Goal: Information Seeking & Learning: Check status

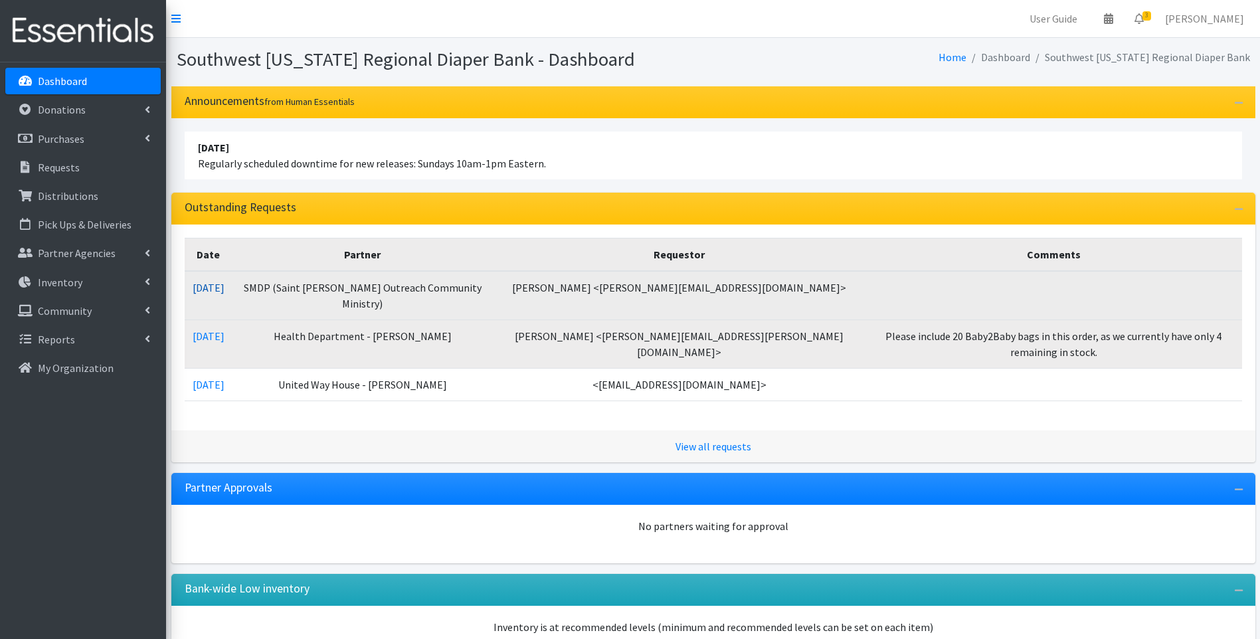
click at [205, 288] on link "[DATE]" at bounding box center [209, 287] width 32 height 13
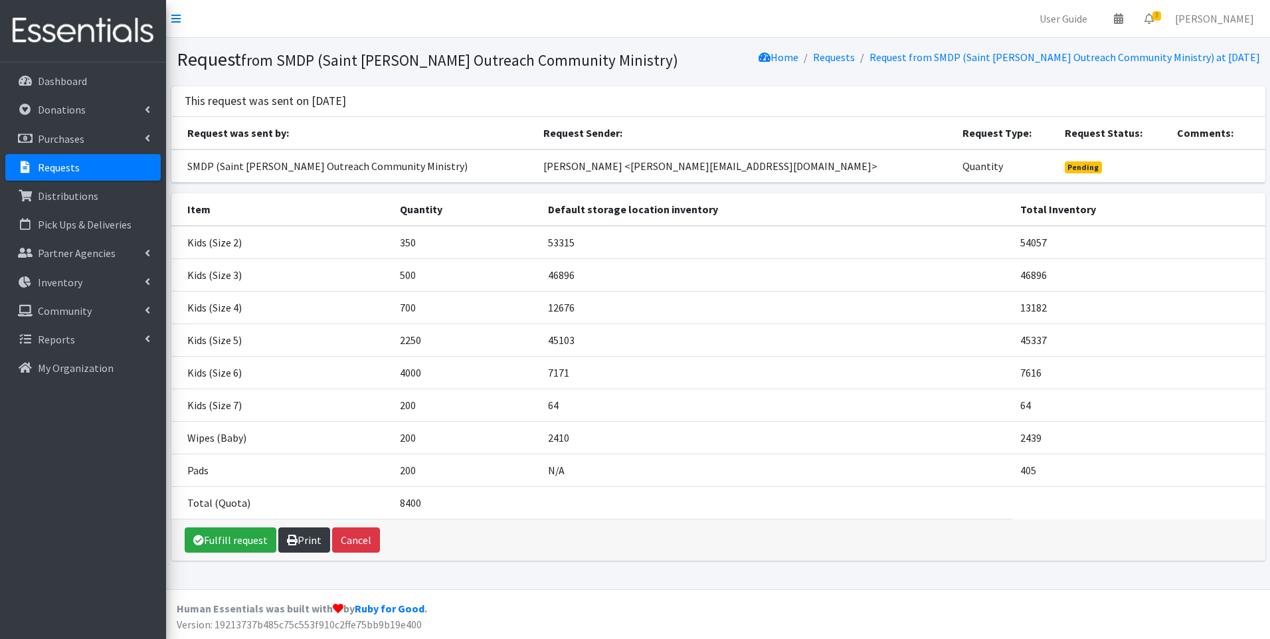
click at [306, 539] on link "Print" at bounding box center [304, 540] width 52 height 25
click at [92, 280] on link "Inventory" at bounding box center [82, 282] width 155 height 27
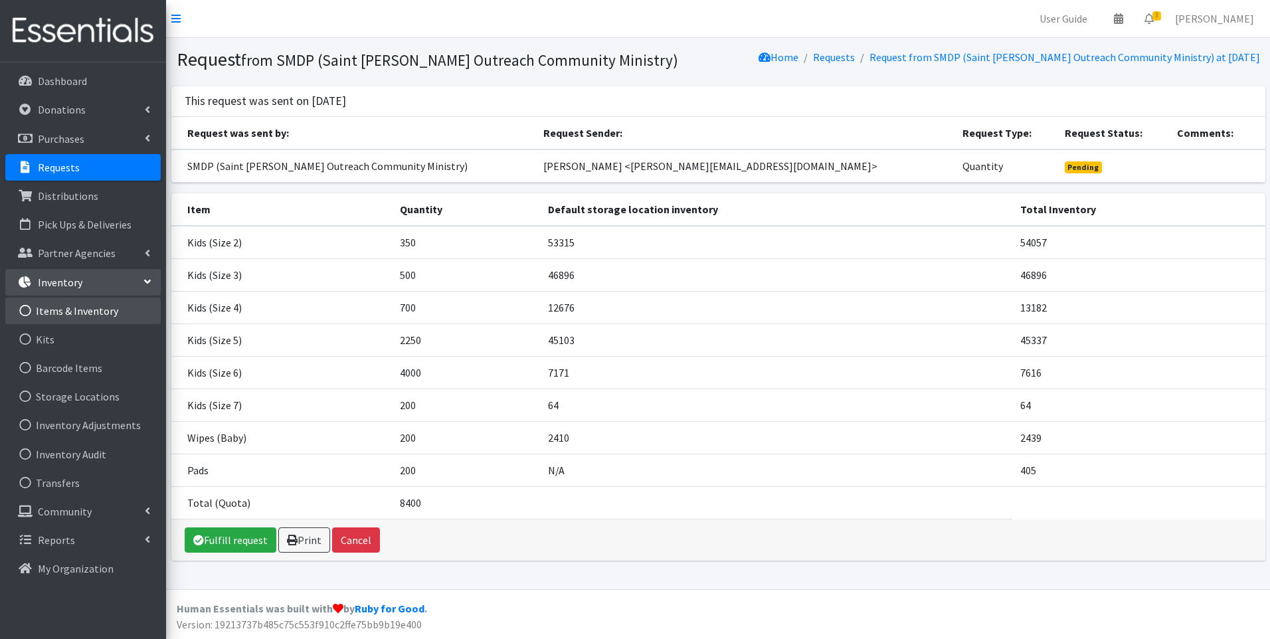
click at [58, 307] on link "Items & Inventory" at bounding box center [82, 311] width 155 height 27
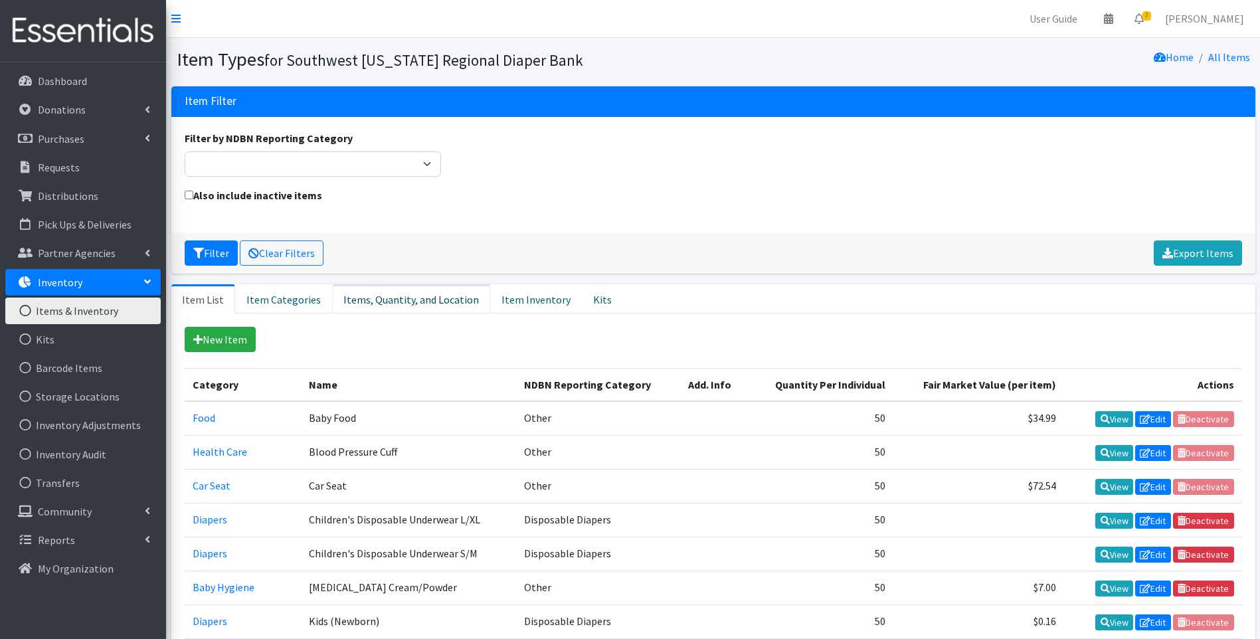
click at [405, 298] on link "Items, Quantity, and Location" at bounding box center [411, 298] width 158 height 29
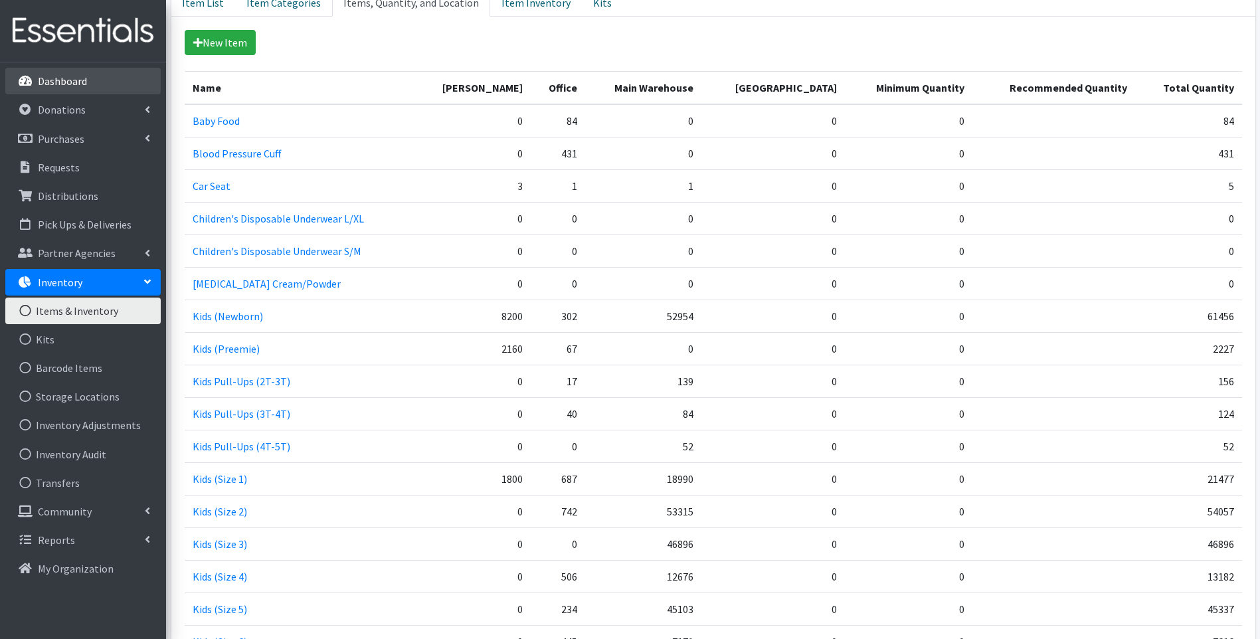
scroll to position [221, 0]
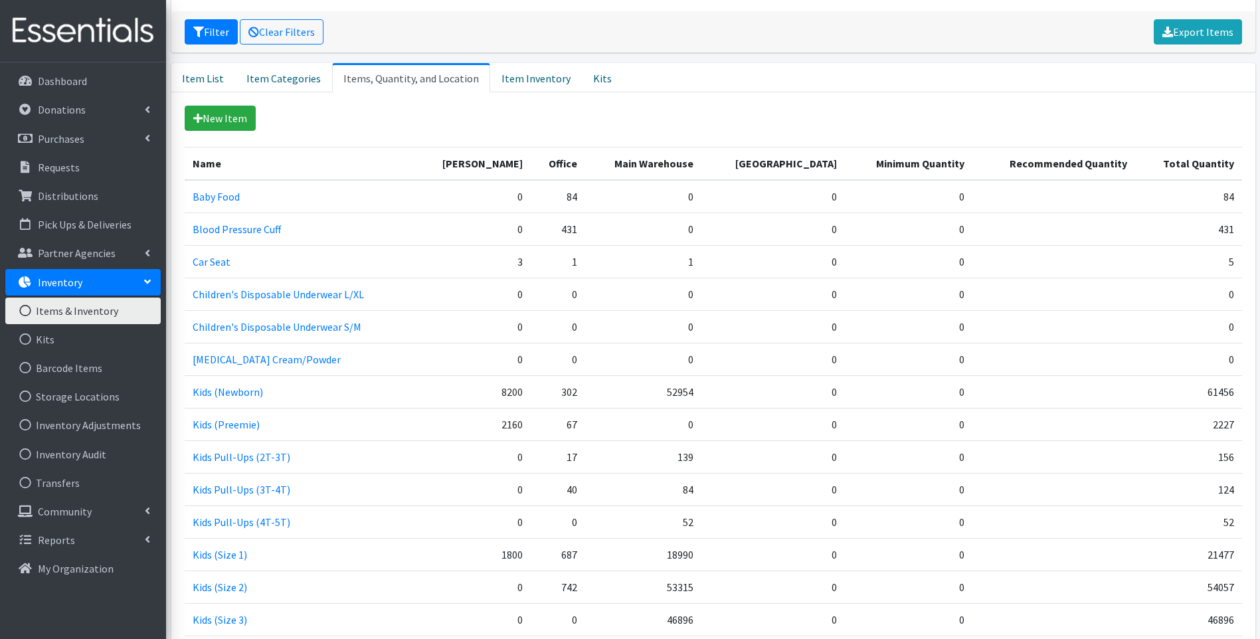
click at [68, 29] on img at bounding box center [82, 31] width 155 height 45
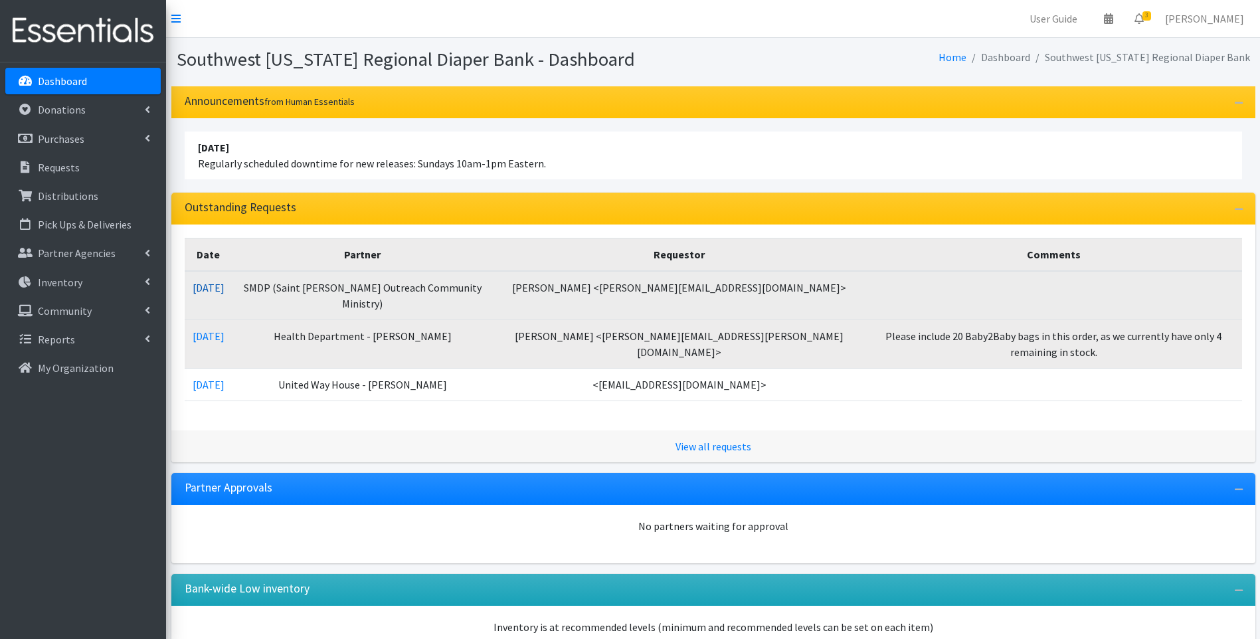
click at [211, 282] on link "10/09/2025" at bounding box center [209, 287] width 32 height 13
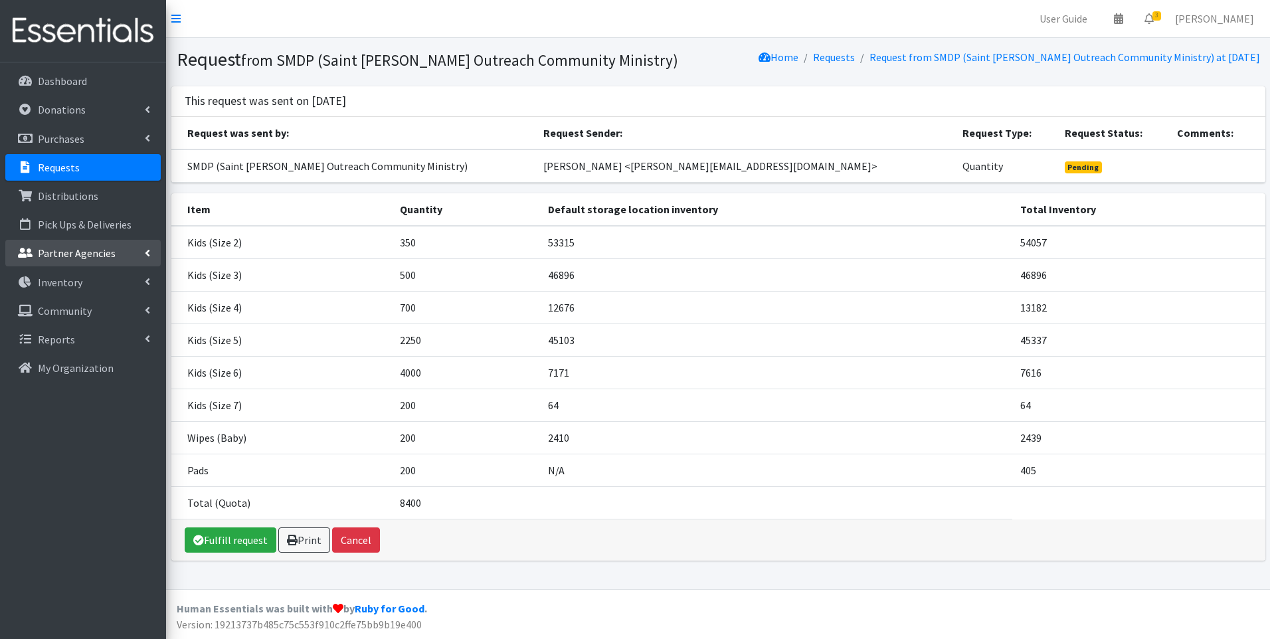
click at [80, 246] on p "Partner Agencies" at bounding box center [77, 252] width 78 height 13
click at [47, 284] on link "All Partners" at bounding box center [82, 282] width 155 height 27
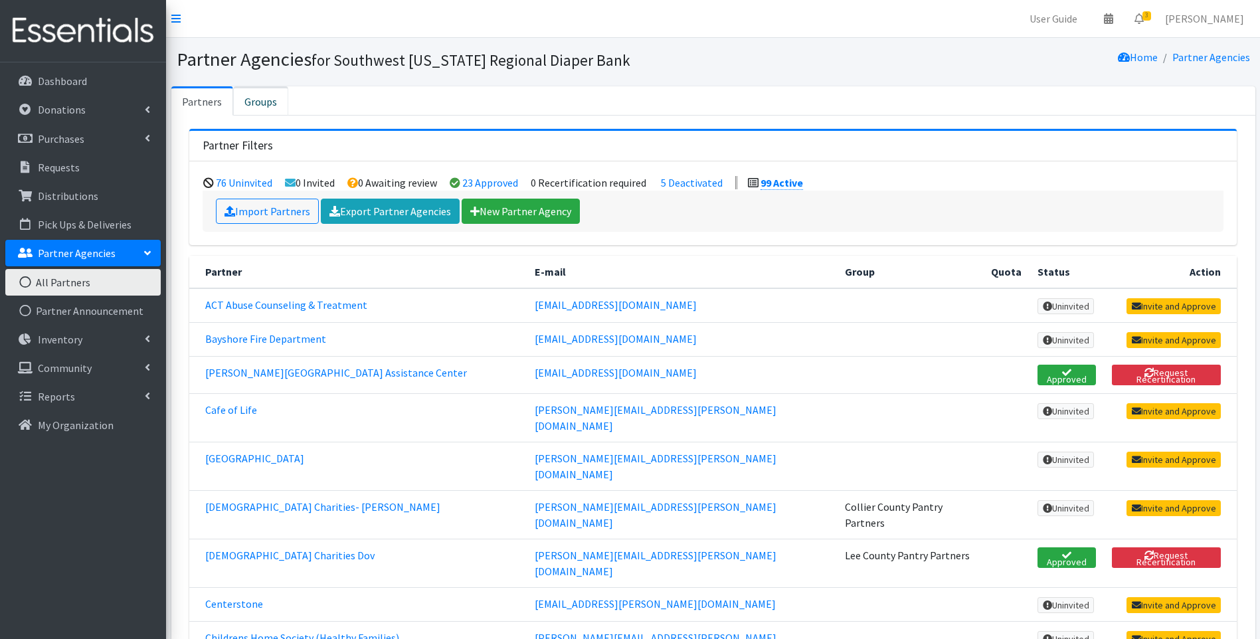
click at [258, 102] on link "Groups" at bounding box center [260, 100] width 55 height 29
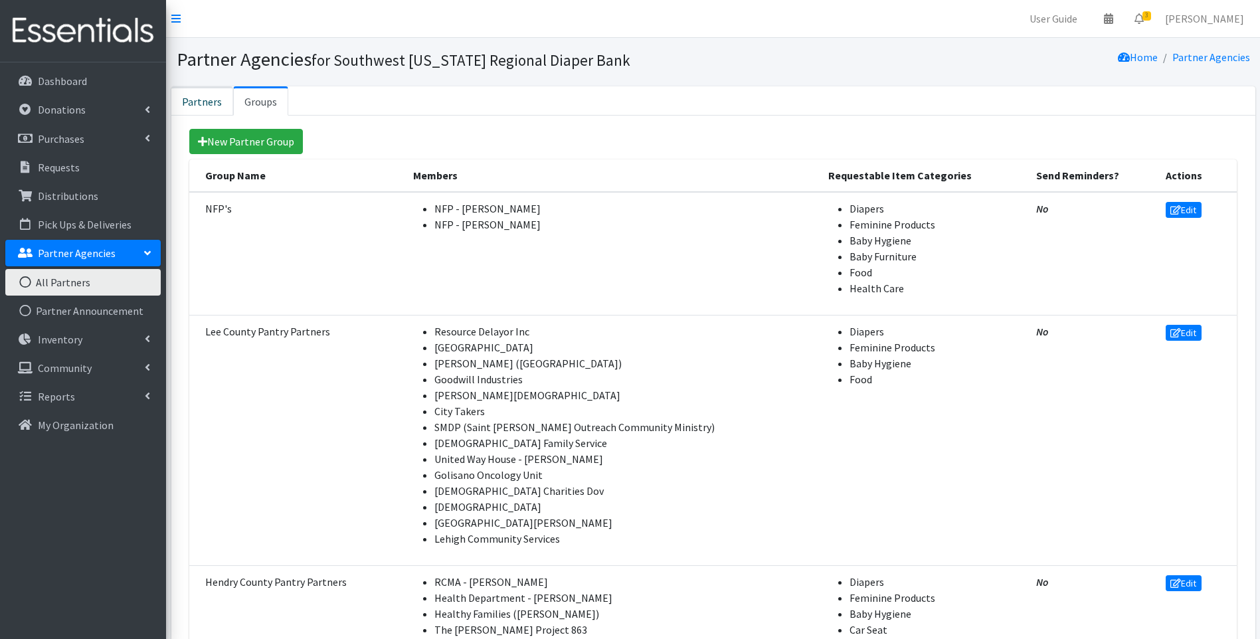
click at [195, 92] on link "Partners" at bounding box center [202, 100] width 62 height 29
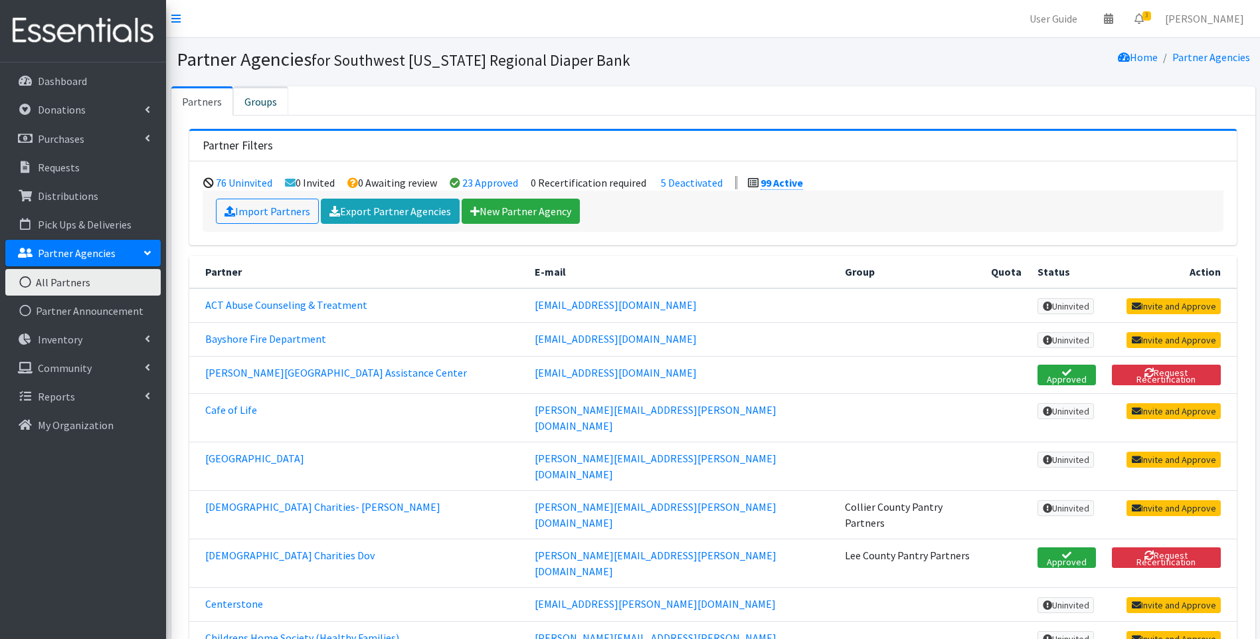
click at [256, 98] on link "Groups" at bounding box center [260, 100] width 55 height 29
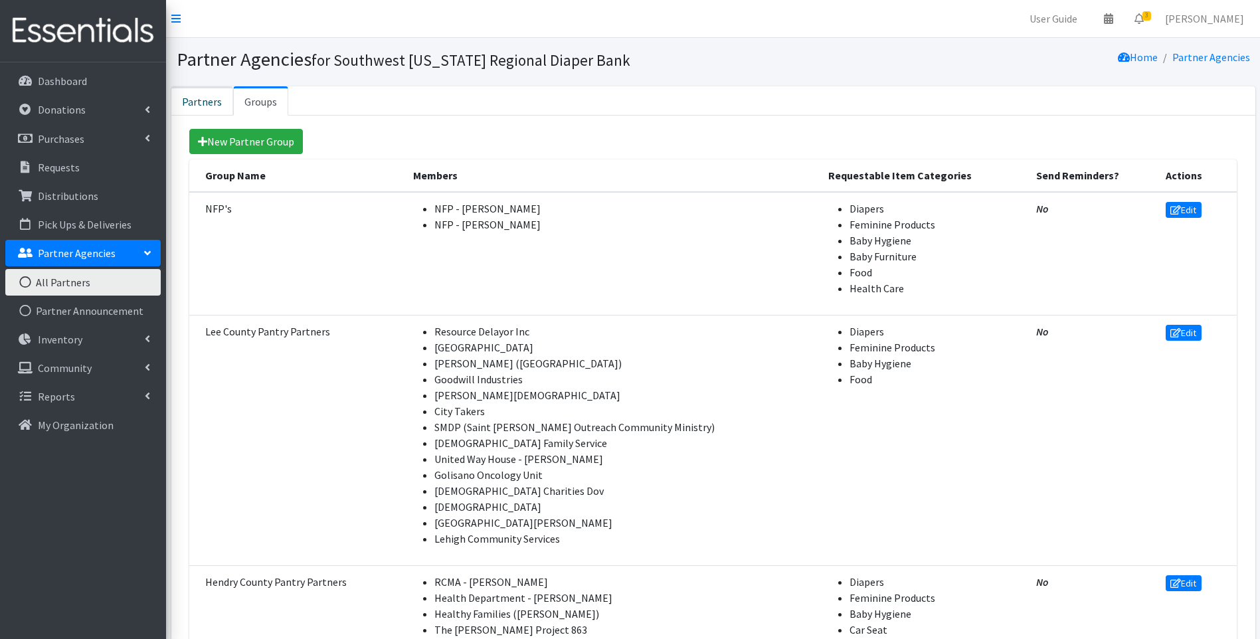
click at [197, 99] on link "Partners" at bounding box center [202, 100] width 62 height 29
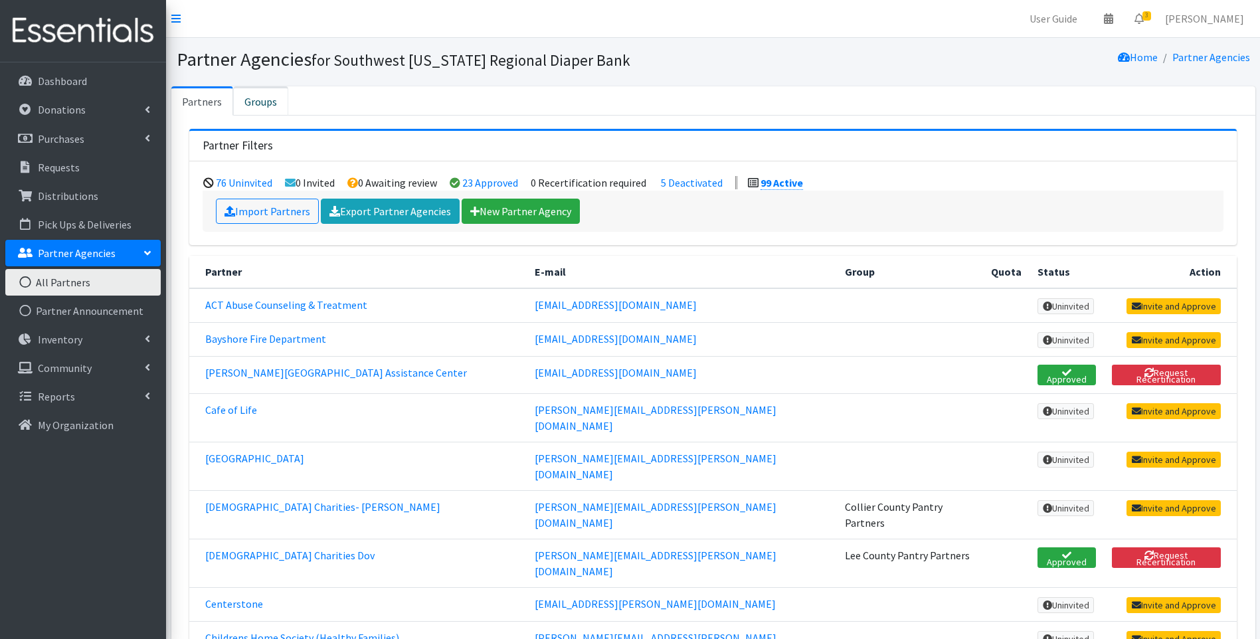
click at [268, 108] on link "Groups" at bounding box center [260, 100] width 55 height 29
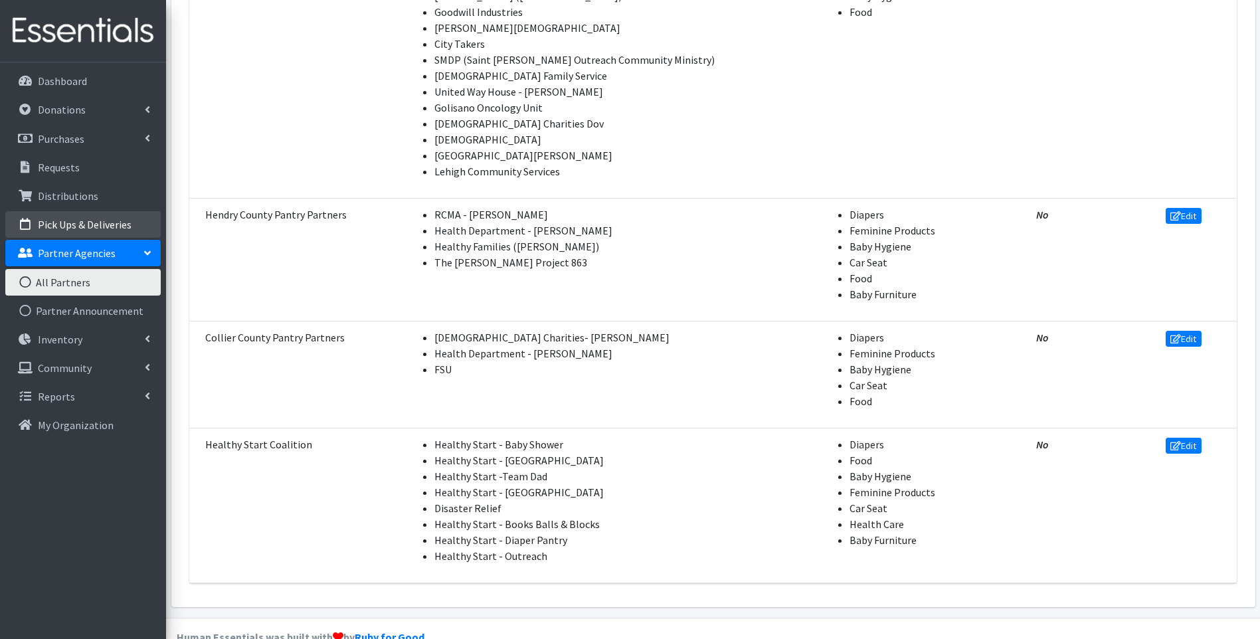
scroll to position [351, 0]
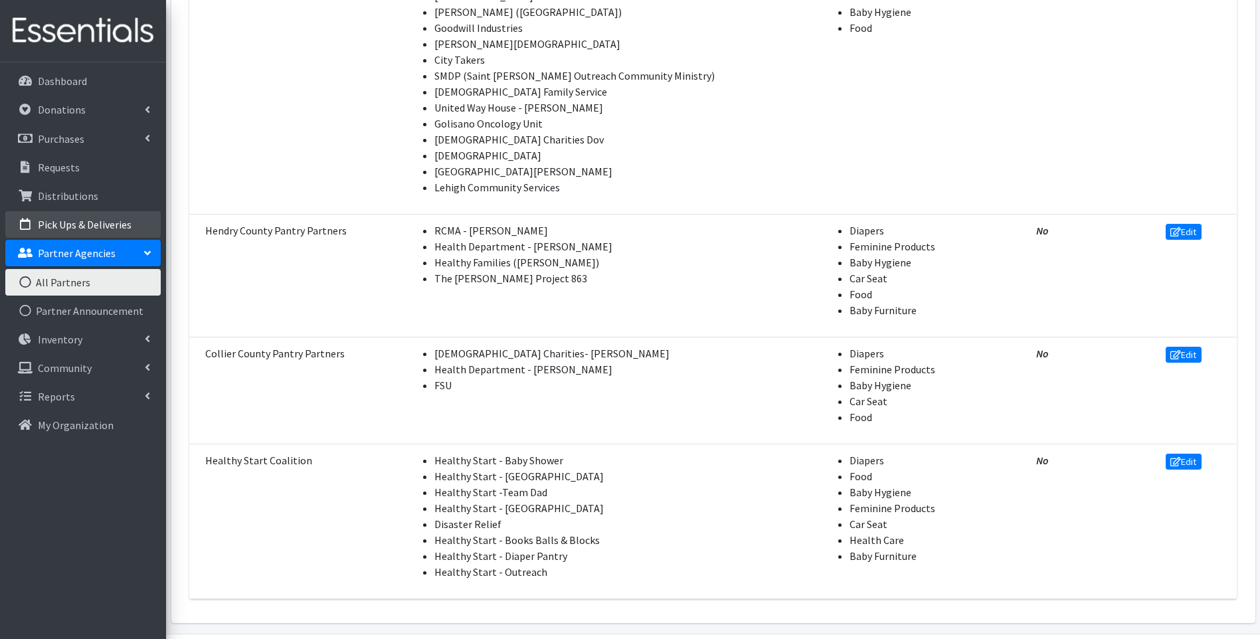
click at [27, 219] on icon at bounding box center [25, 225] width 17 height 12
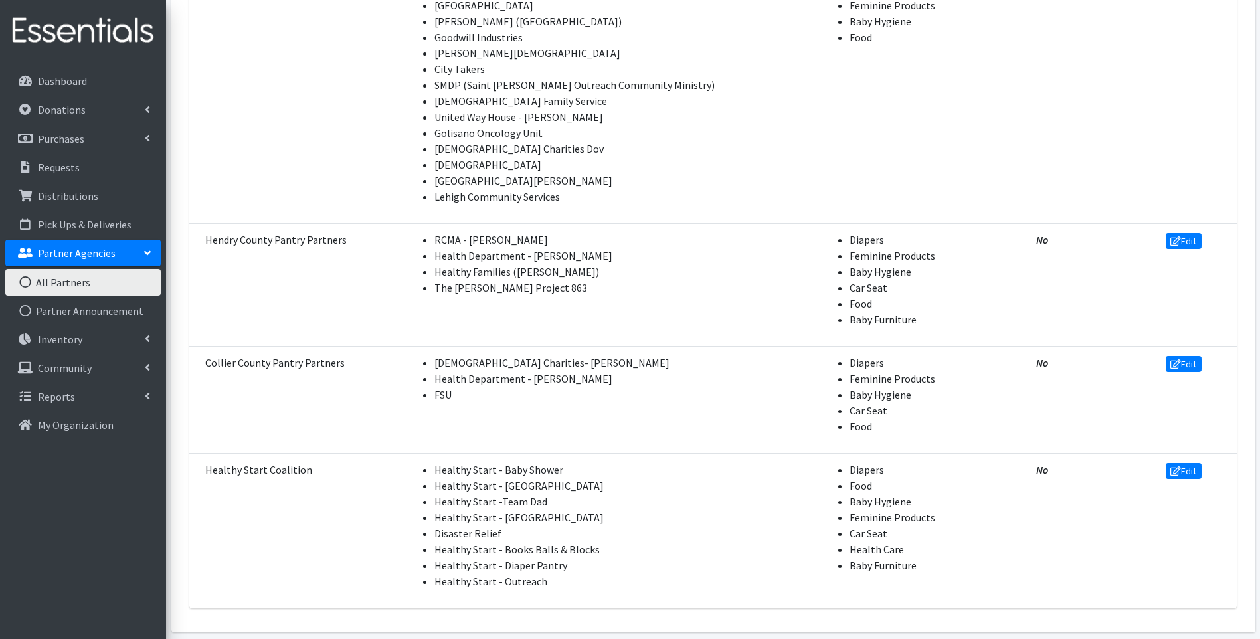
scroll to position [42, 0]
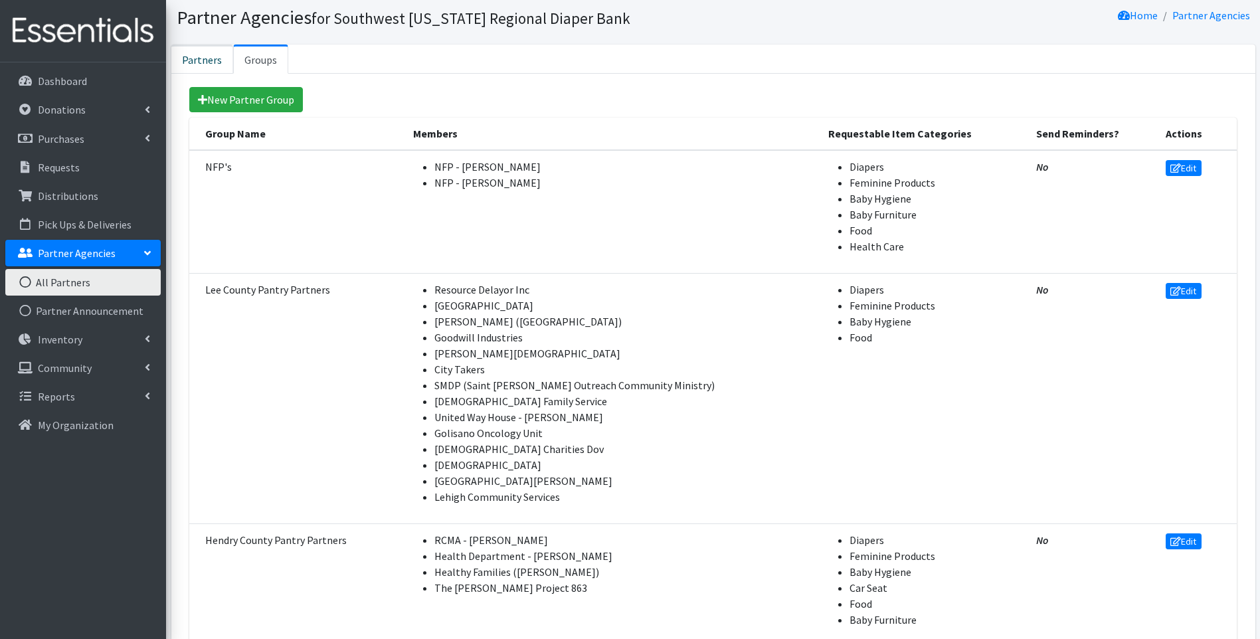
click at [202, 62] on link "Partners" at bounding box center [202, 59] width 62 height 29
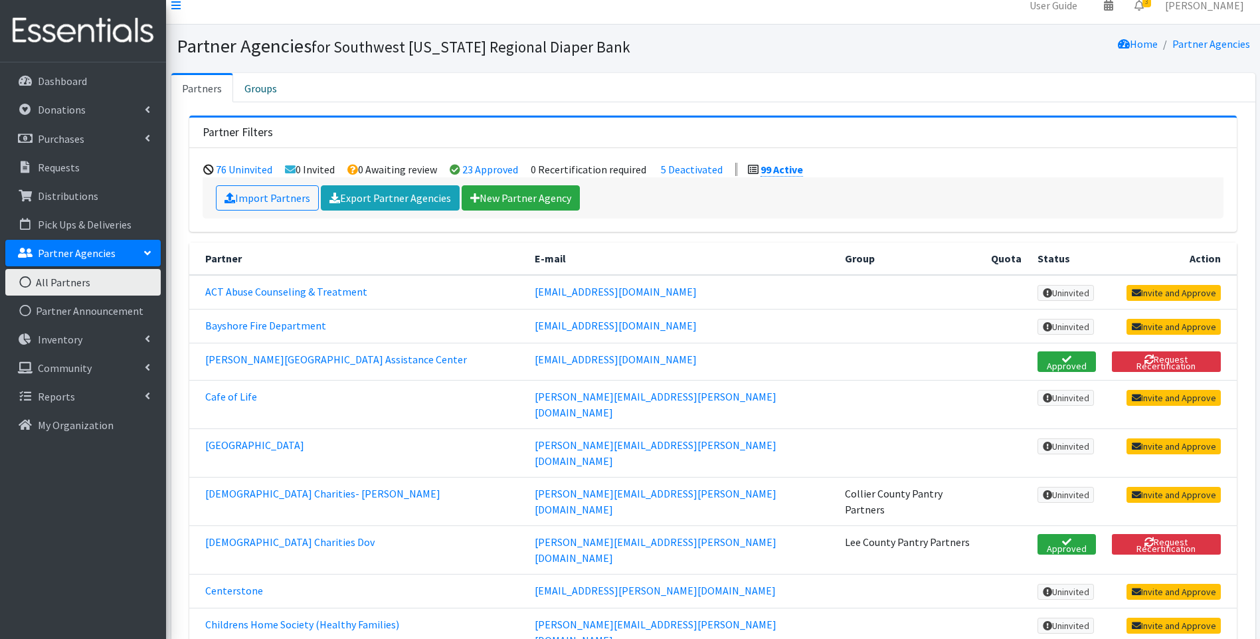
scroll to position [0, 0]
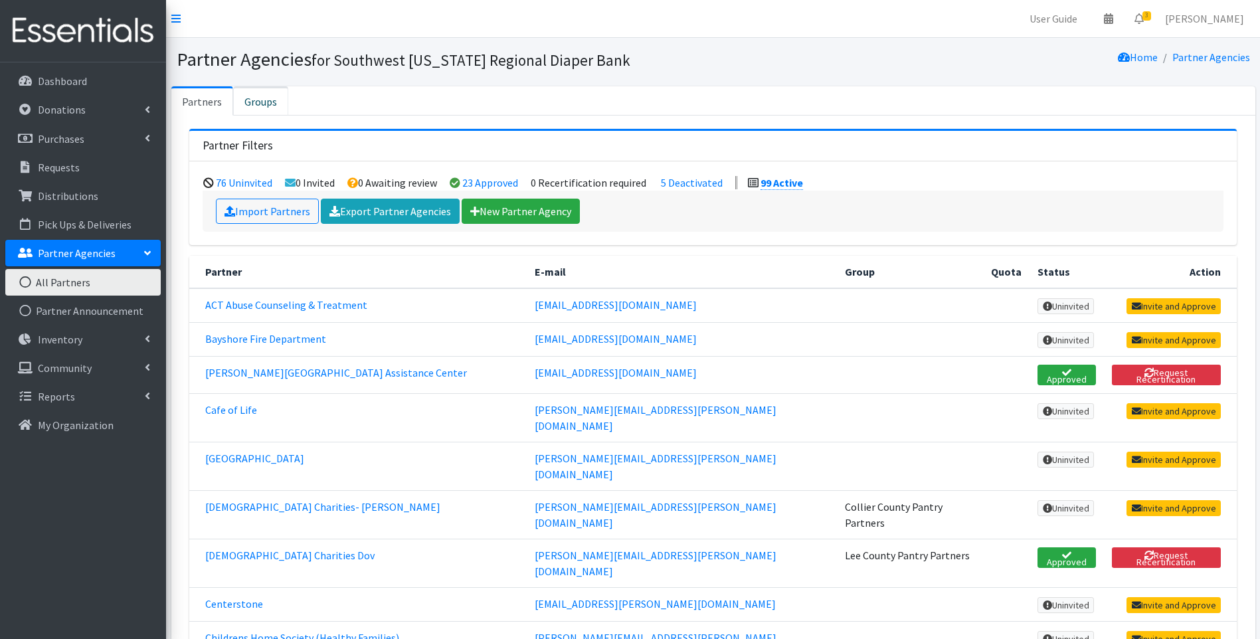
click at [268, 98] on link "Groups" at bounding box center [260, 100] width 55 height 29
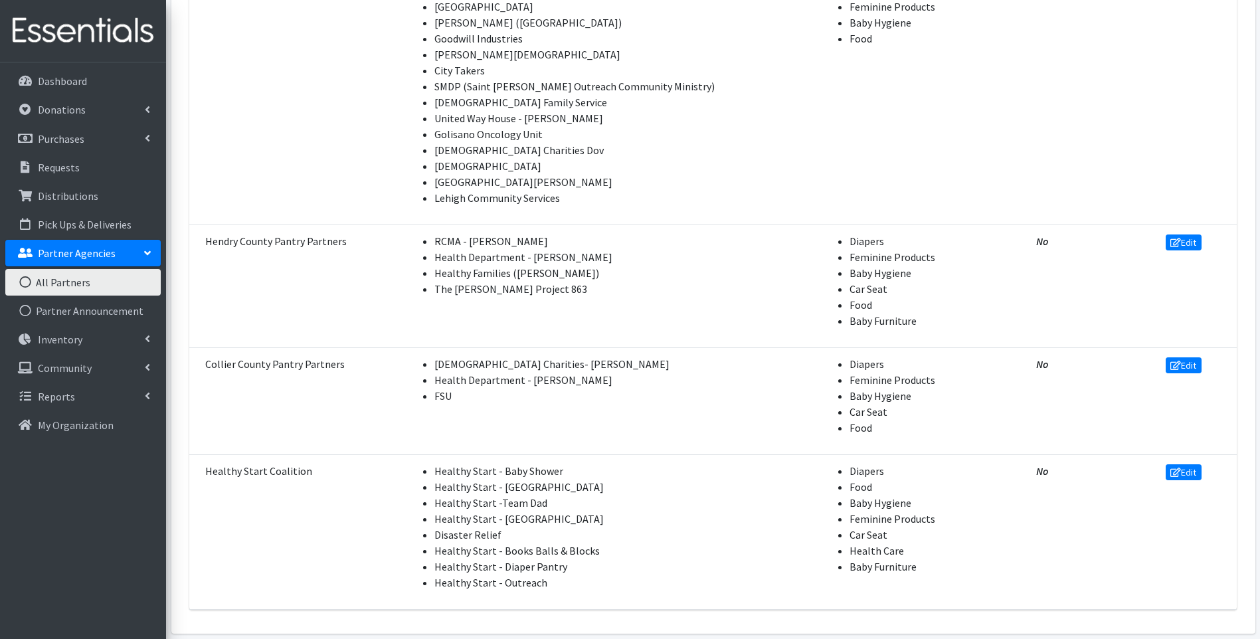
scroll to position [308, 0]
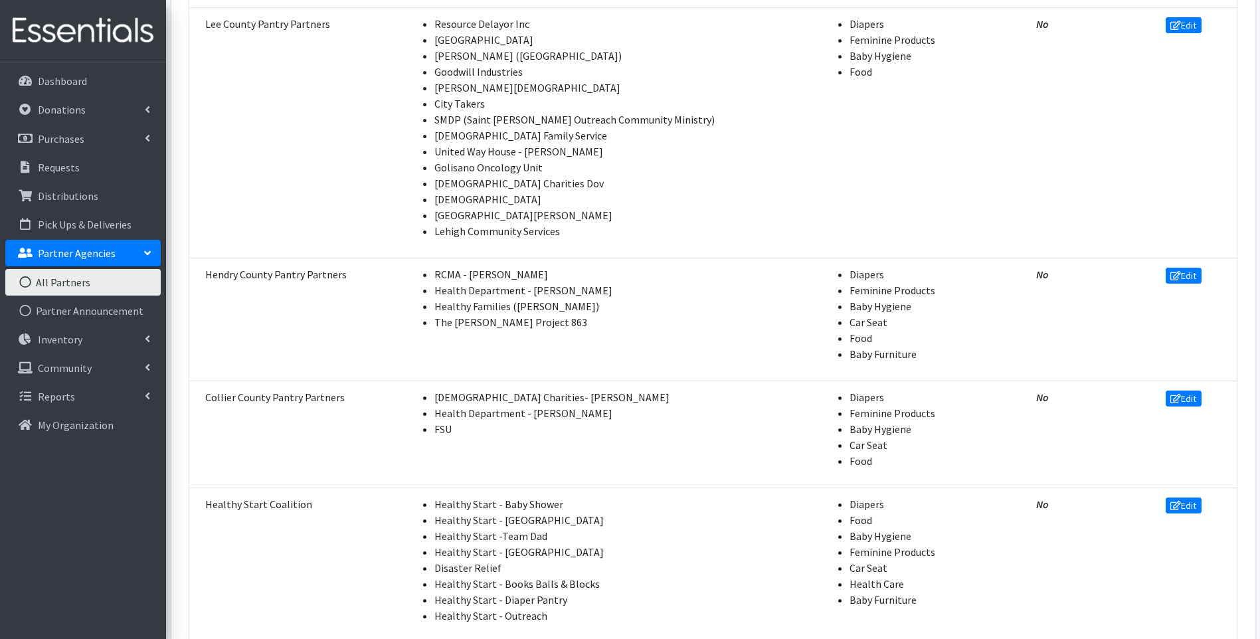
click at [332, 128] on td "Lee County Pantry Partners" at bounding box center [297, 132] width 216 height 250
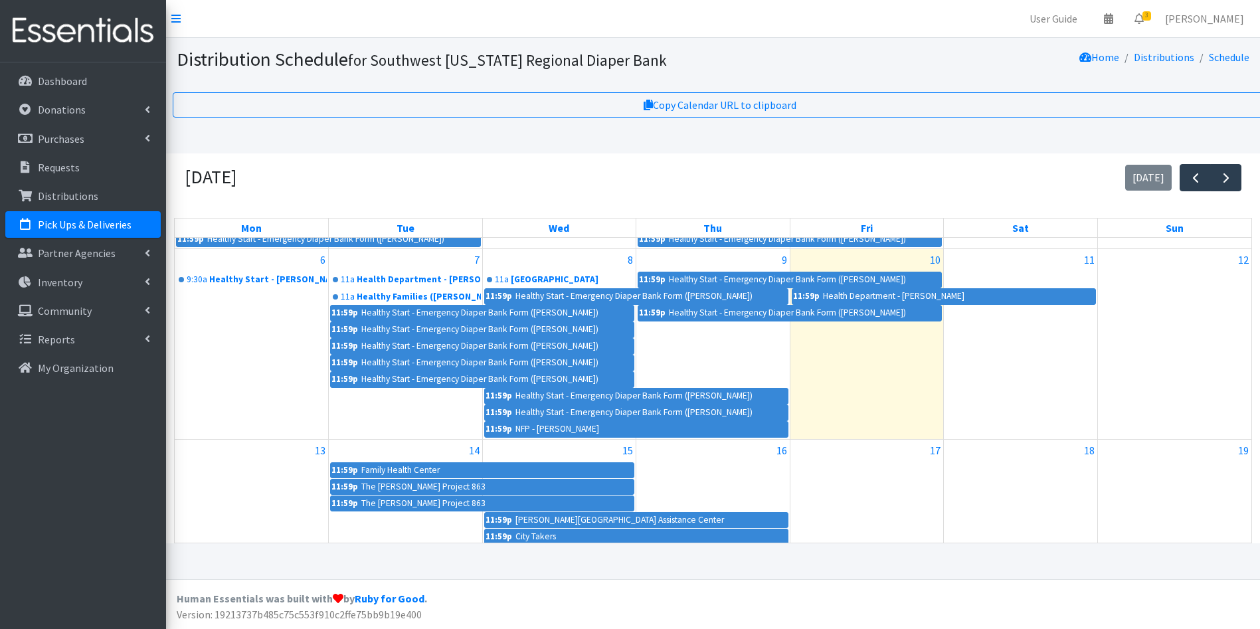
scroll to position [45, 0]
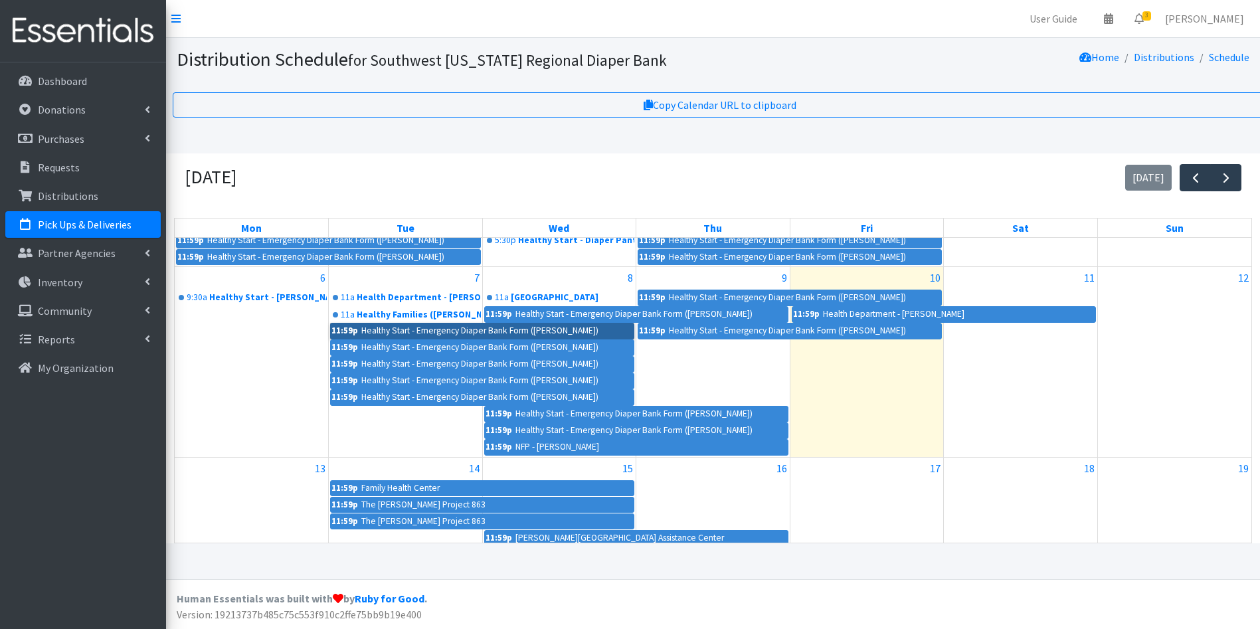
click at [511, 329] on link "11:59p Healthy Start - Emergency Diaper Bank Form ([PERSON_NAME])" at bounding box center [482, 331] width 304 height 16
